Goal: Complete application form: Complete application form

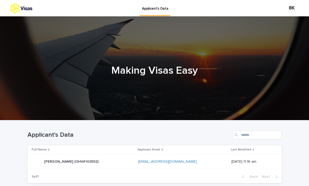
scroll to position [42, 0]
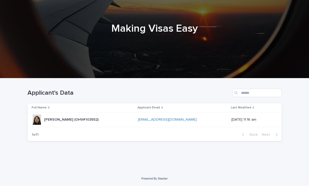
click at [119, 120] on div "[PERSON_NAME] (OHV#103552) [PERSON_NAME] (OHV#103552)" at bounding box center [83, 119] width 102 height 10
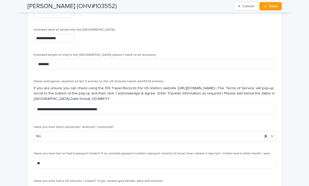
scroll to position [1782, 0]
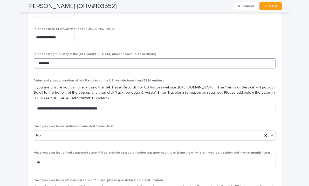
drag, startPoint x: 55, startPoint y: 52, endPoint x: 24, endPoint y: 44, distance: 32.4
click at [146, 85] on p "If you are unsure you can check using the I94 Travel Records For US Visitors we…" at bounding box center [155, 93] width 242 height 16
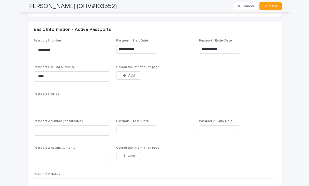
scroll to position [461, 0]
click at [129, 77] on span "Add" at bounding box center [131, 76] width 6 height 4
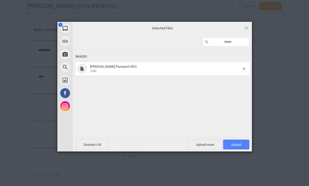
click at [239, 143] on span "Upload 1" at bounding box center [236, 145] width 10 height 4
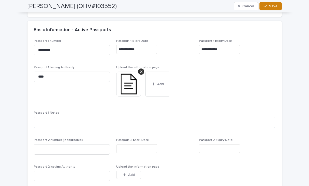
click at [270, 7] on span "Save" at bounding box center [273, 6] width 9 height 4
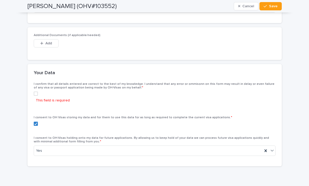
click at [36, 92] on div "This field is required" at bounding box center [155, 99] width 242 height 14
click at [35, 92] on span at bounding box center [36, 94] width 4 height 4
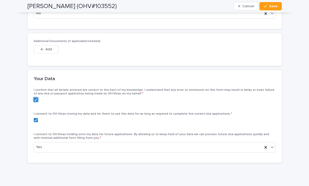
scroll to position [2195, 0]
click at [277, 6] on span "Save" at bounding box center [273, 6] width 9 height 4
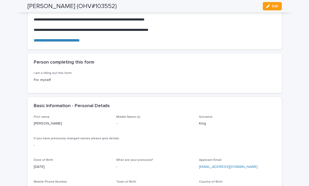
scroll to position [0, 0]
